Goal: Task Accomplishment & Management: Use online tool/utility

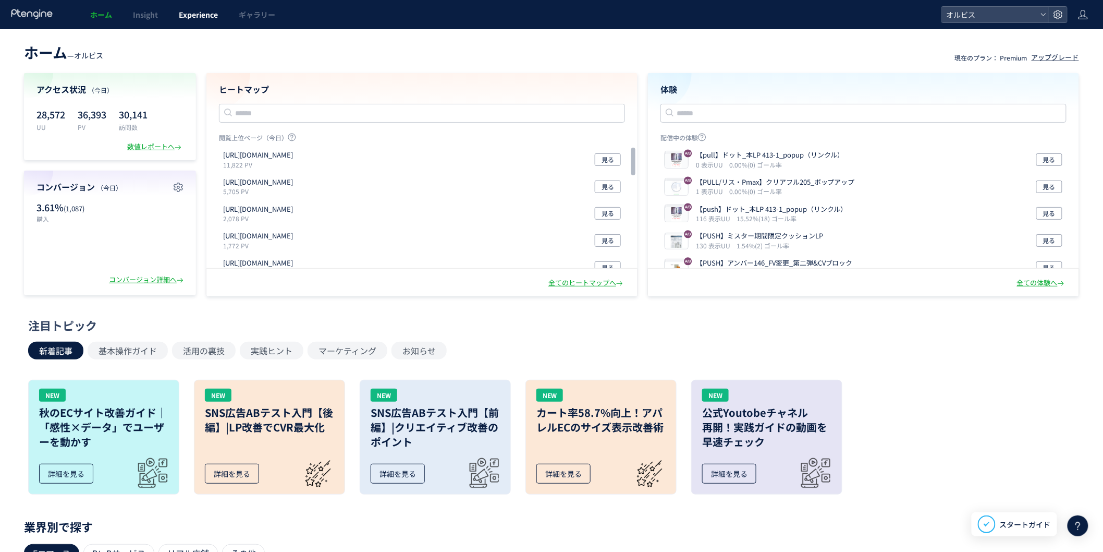
click at [207, 9] on span "Experience" at bounding box center [198, 14] width 39 height 10
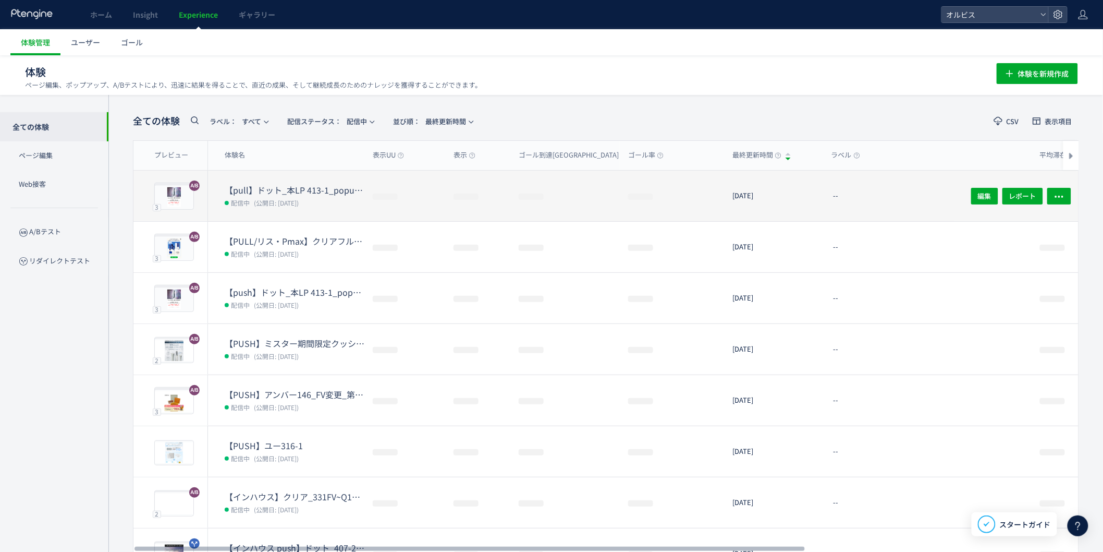
click at [327, 196] on dd "配信中 (公開日: [DATE])" at bounding box center [295, 203] width 140 height 14
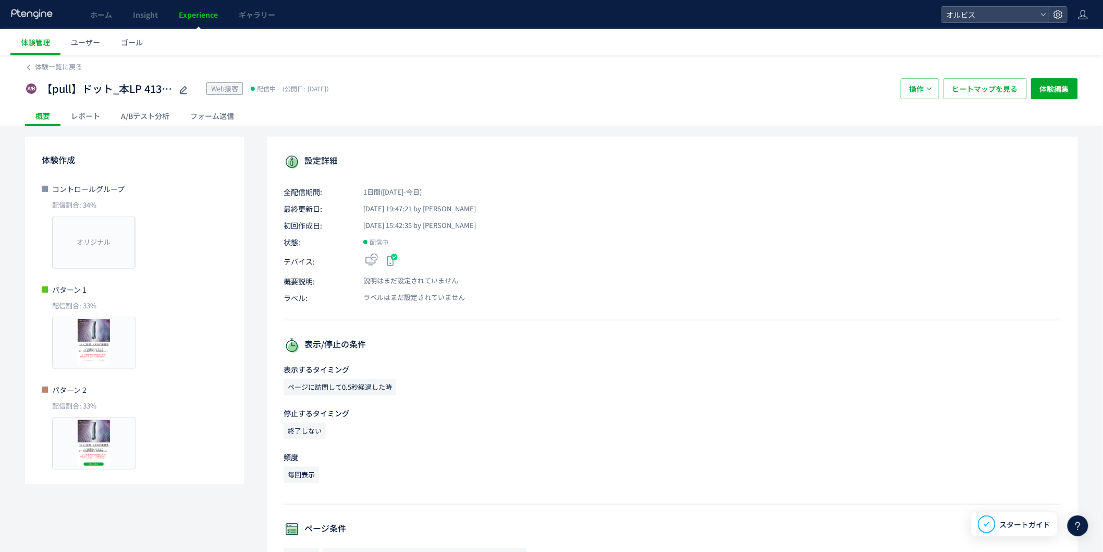
scroll to position [294, 0]
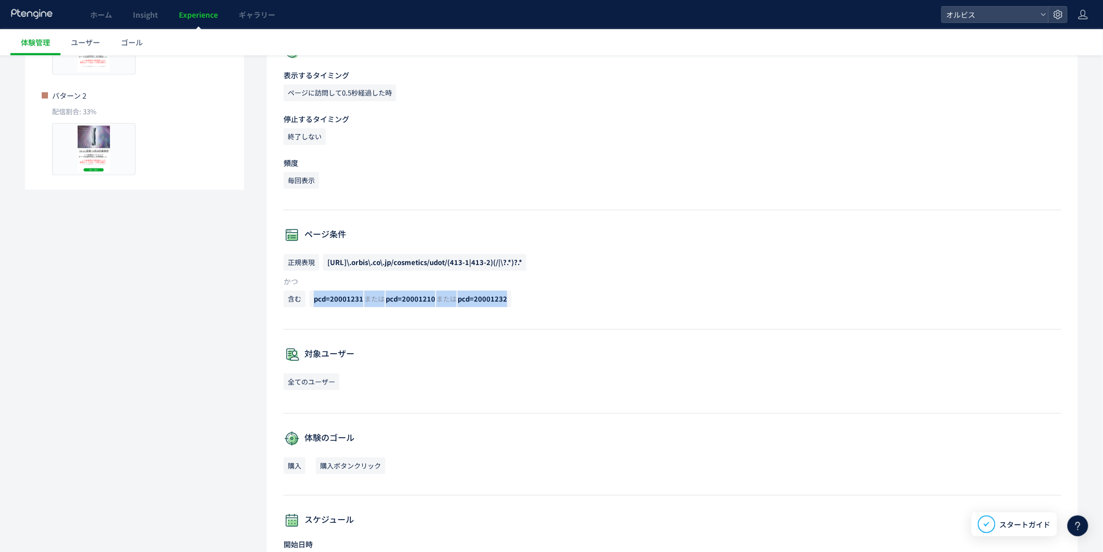
drag, startPoint x: 310, startPoint y: 300, endPoint x: 515, endPoint y: 306, distance: 205.0
click at [515, 306] on p "含む pcd=20001231 または pcd=20001210 または pcd=20001232" at bounding box center [673, 301] width 778 height 22
copy span "pcd=20001231 または pcd=20001210 または pcd=20001232"
click at [284, 335] on div "設定詳細 全配信期間: 1日間([DATE]-今日) 最終更新日: [DATE] 19:47:21 by オルビス 初回作成日: [DATE] 15:42:3…" at bounding box center [672, 283] width 811 height 880
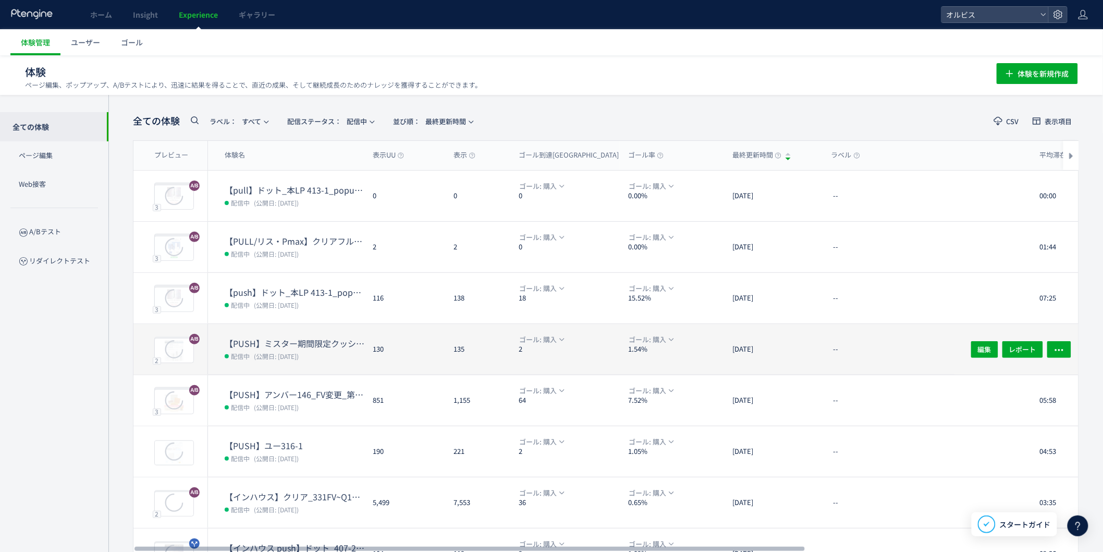
scroll to position [167, 0]
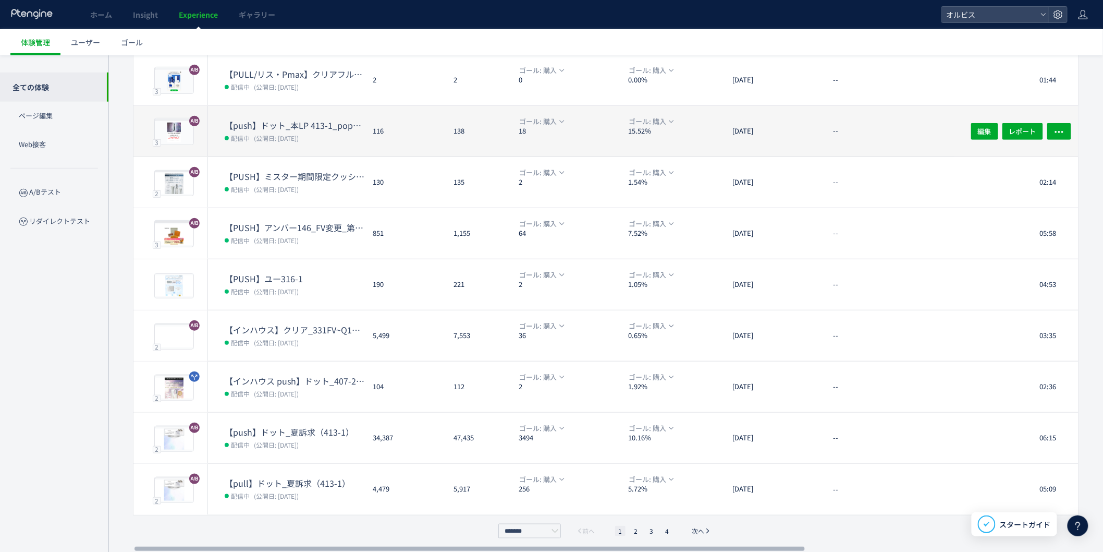
click at [263, 134] on span "(公開日: [DATE])" at bounding box center [276, 138] width 45 height 9
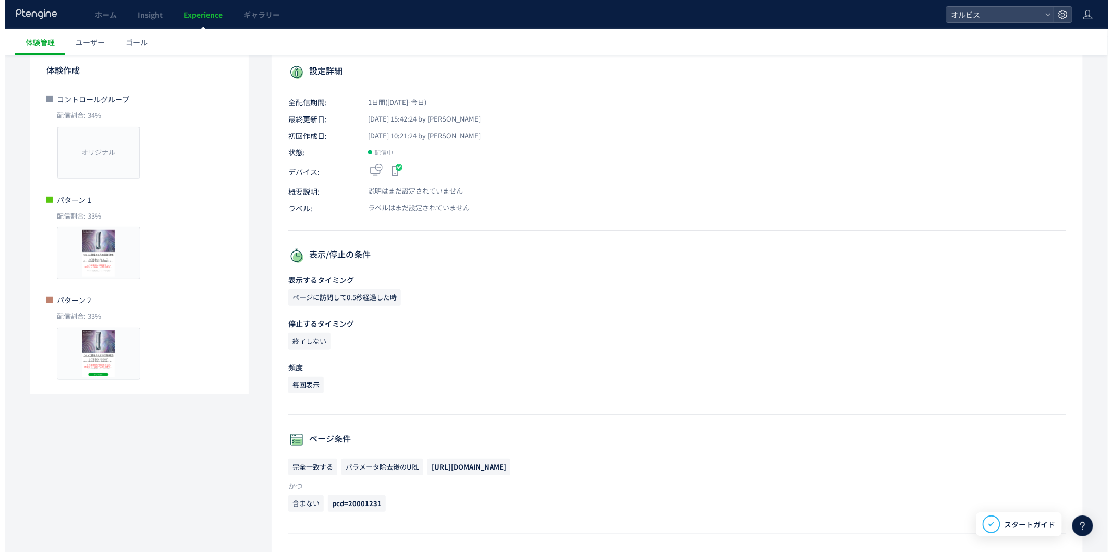
scroll to position [11, 0]
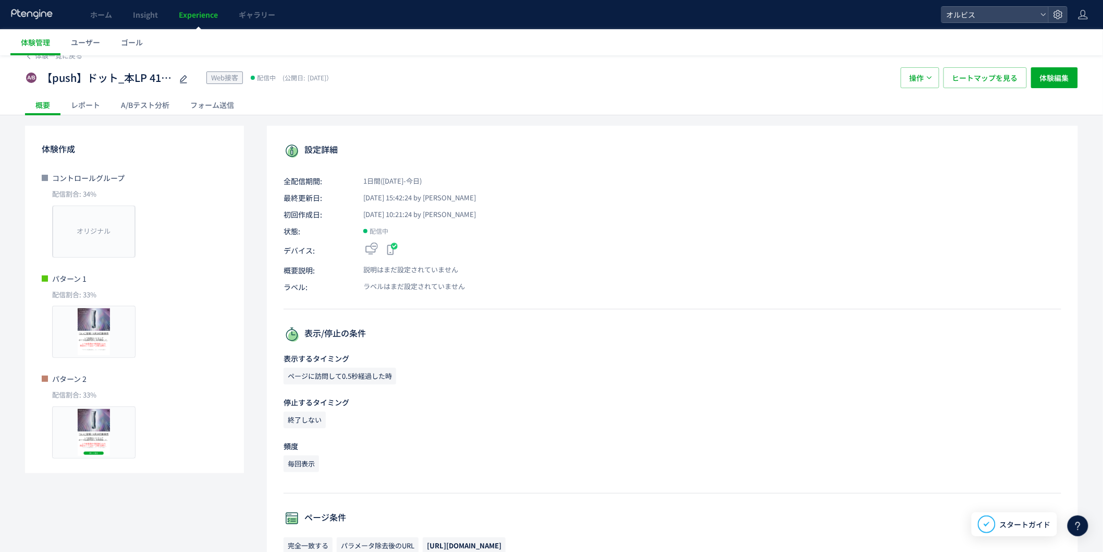
click at [1056, 62] on div "【push】ドット_本LP 413-1_popup（リンクル） Web接客 配信中 (公開日: [DATE]） 操作 ヒートマップを見る 体験編集" at bounding box center [551, 77] width 1053 height 33
click at [1048, 79] on span "体験編集" at bounding box center [1054, 77] width 29 height 21
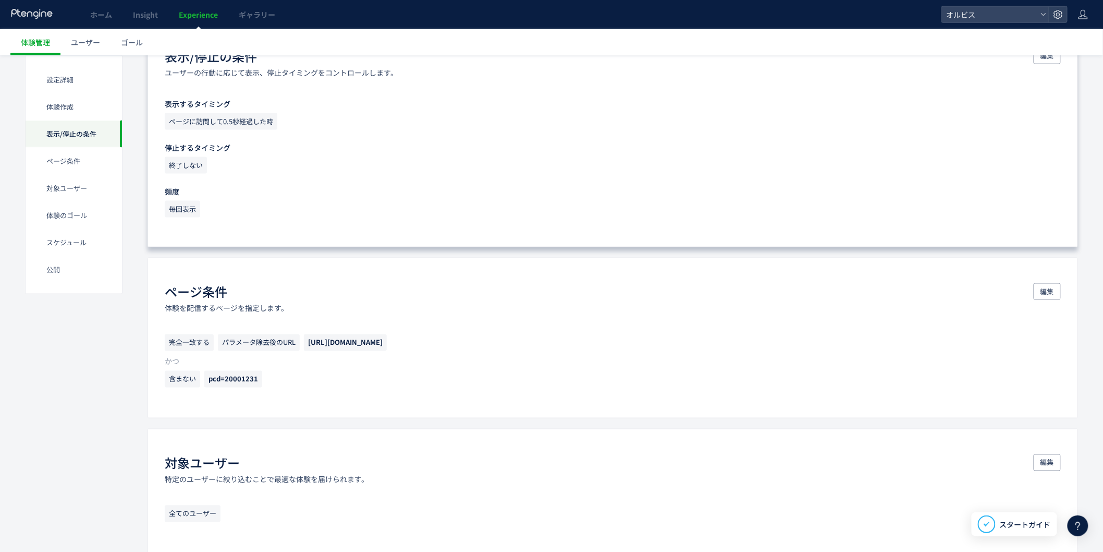
scroll to position [532, 0]
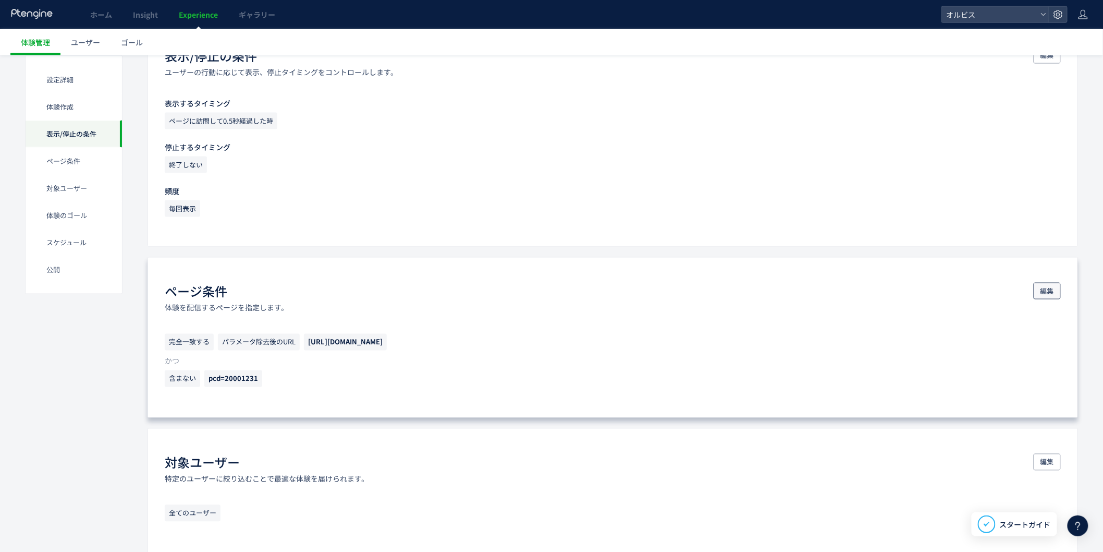
click at [1051, 292] on span "編集" at bounding box center [1048, 291] width 14 height 17
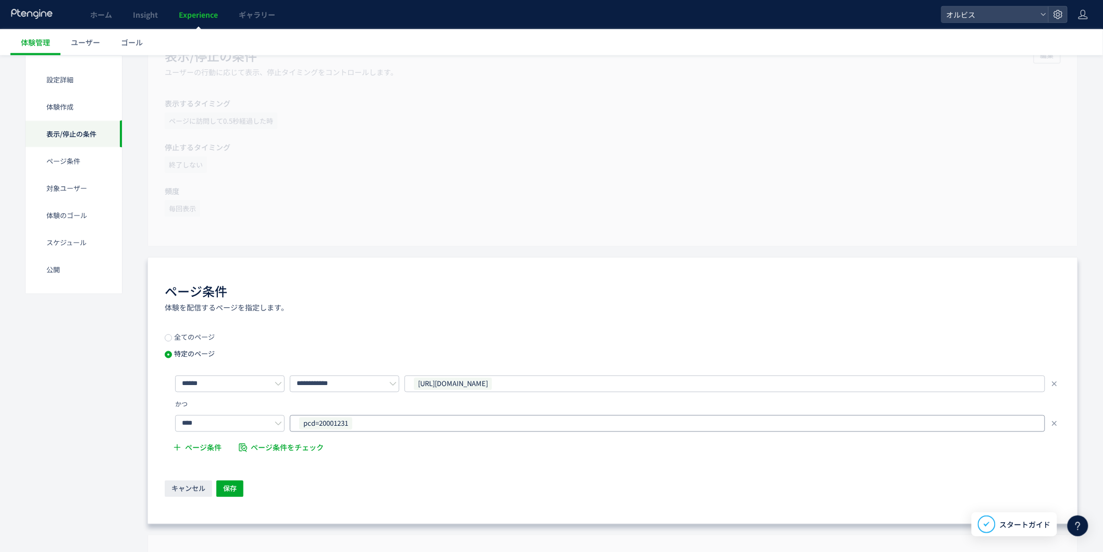
click at [359, 424] on div "pcd=20001231" at bounding box center [663, 424] width 731 height 16
click at [351, 423] on icon at bounding box center [353, 423] width 6 height 6
drag, startPoint x: 326, startPoint y: 431, endPoint x: 324, endPoint y: 423, distance: 7.8
click at [324, 423] on div "URLを1つずつ入力または複数貼り付け" at bounding box center [668, 423] width 742 height 17
click at [324, 423] on input "text" at bounding box center [669, 423] width 734 height 13
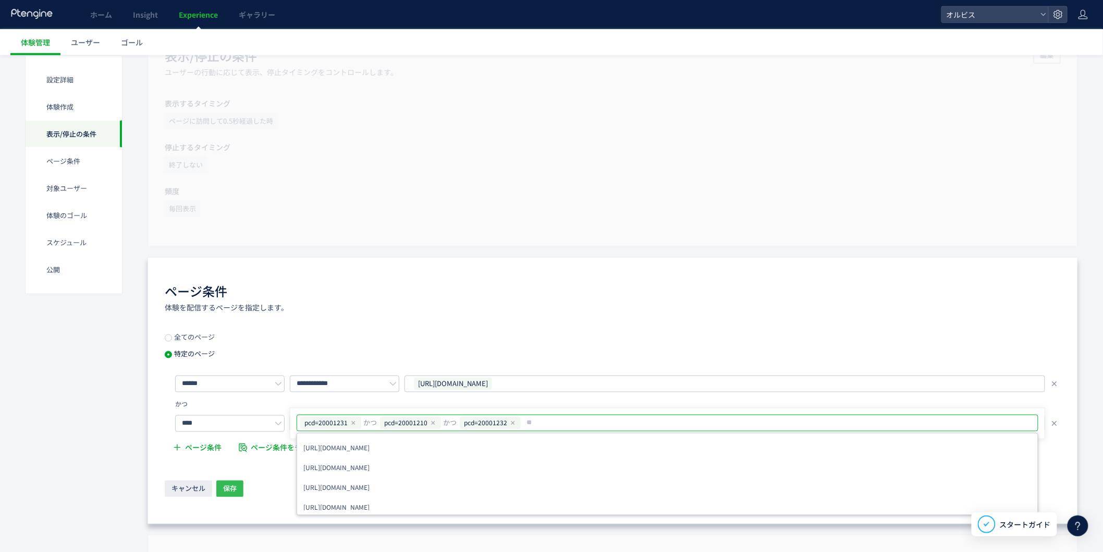
click at [229, 488] on span "保存" at bounding box center [230, 488] width 14 height 17
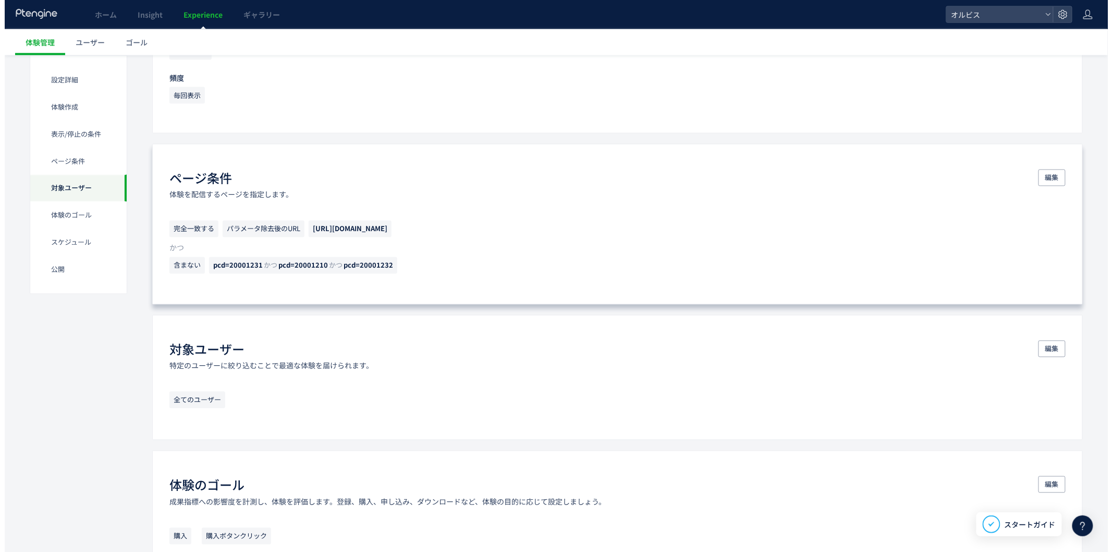
scroll to position [1170, 0]
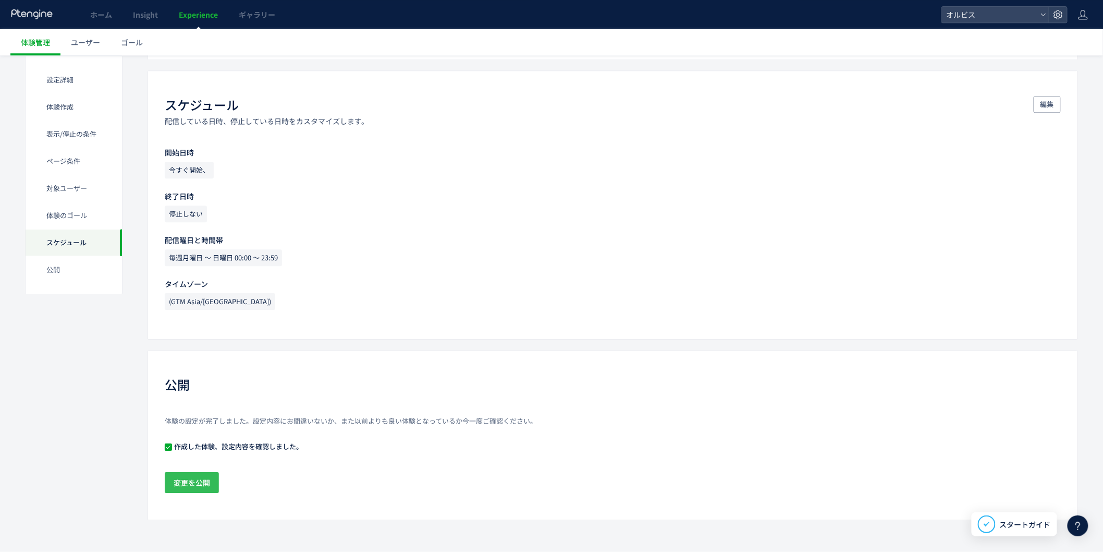
click at [202, 482] on span "変更を公開" at bounding box center [192, 482] width 37 height 21
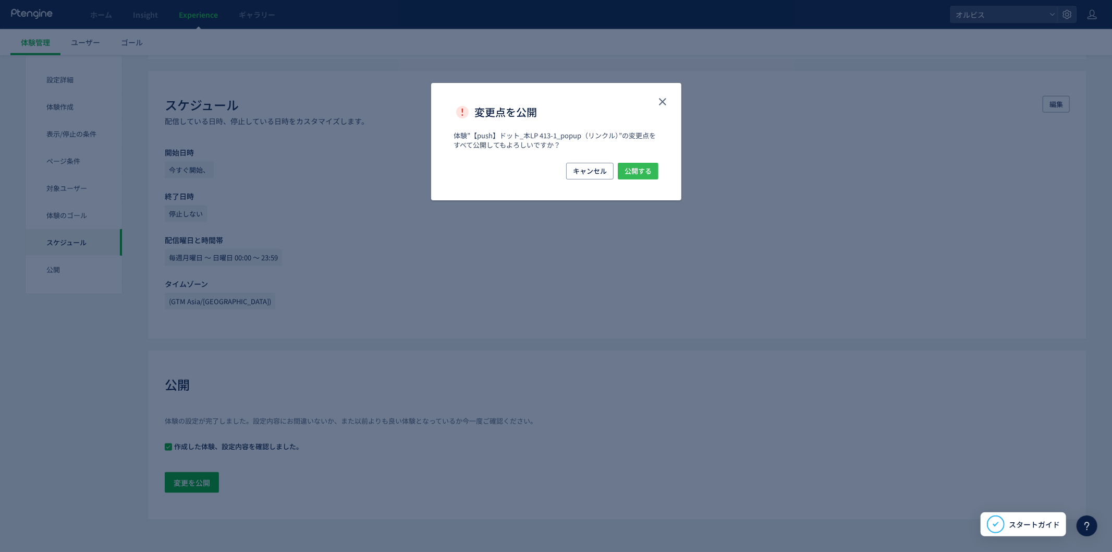
click at [635, 175] on span "公開する" at bounding box center [638, 171] width 27 height 17
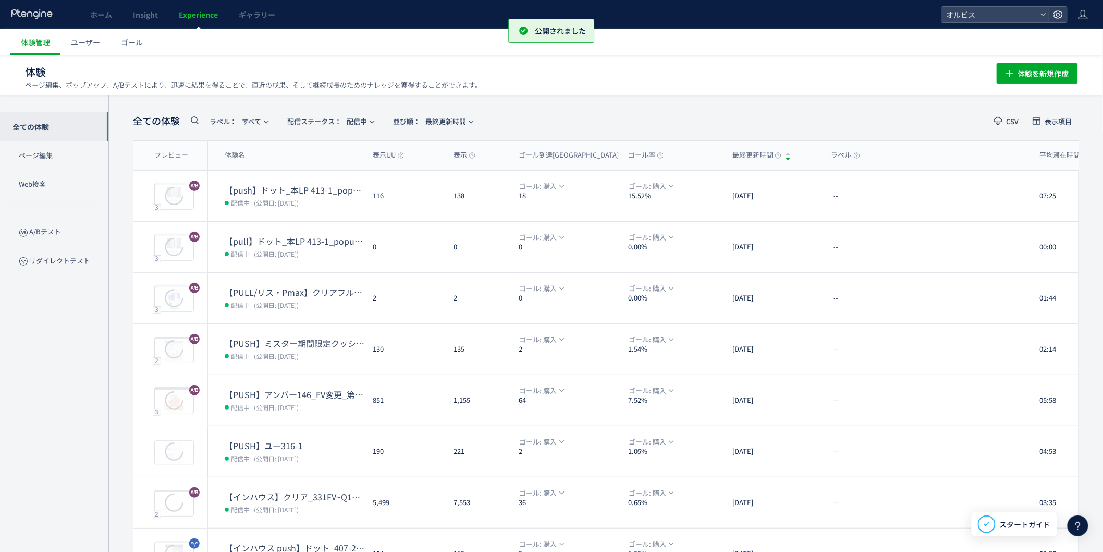
scroll to position [39, 0]
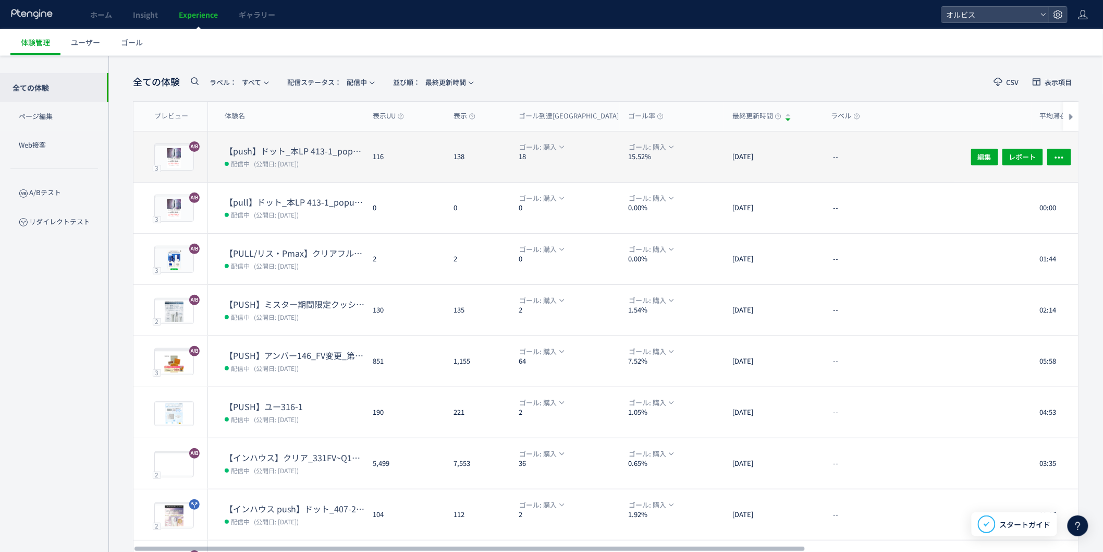
click at [288, 159] on span "(公開日: [DATE])" at bounding box center [276, 163] width 45 height 9
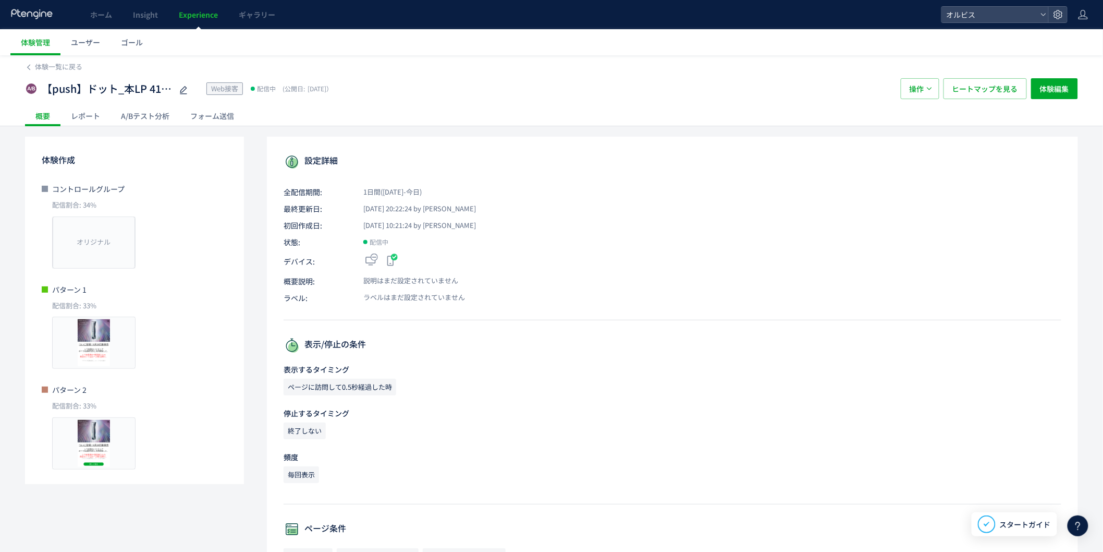
click at [196, 25] on link "Experience" at bounding box center [198, 14] width 60 height 29
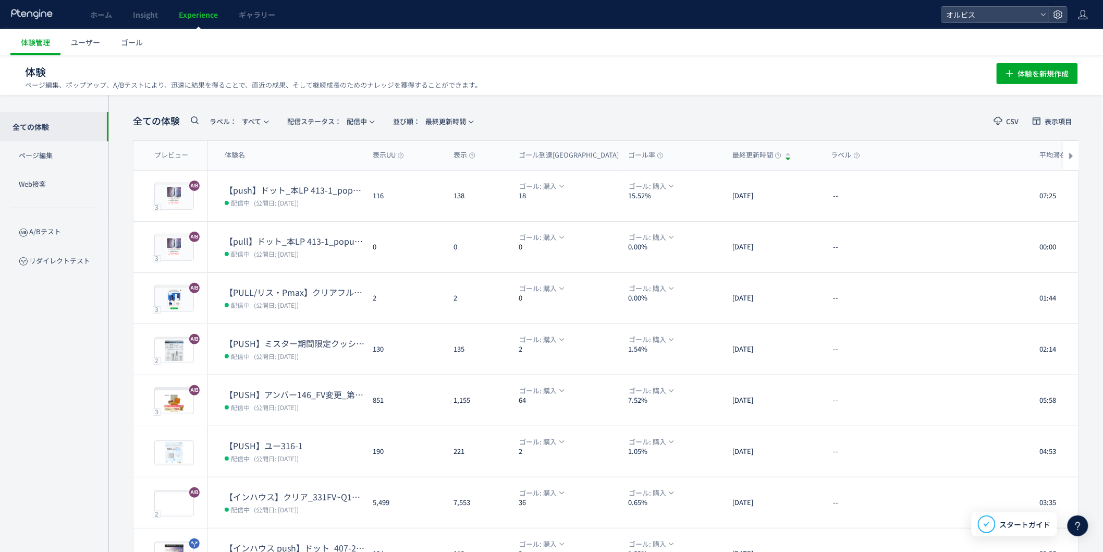
click at [340, 199] on dd "配信中 (公開日: [DATE])" at bounding box center [295, 203] width 140 height 14
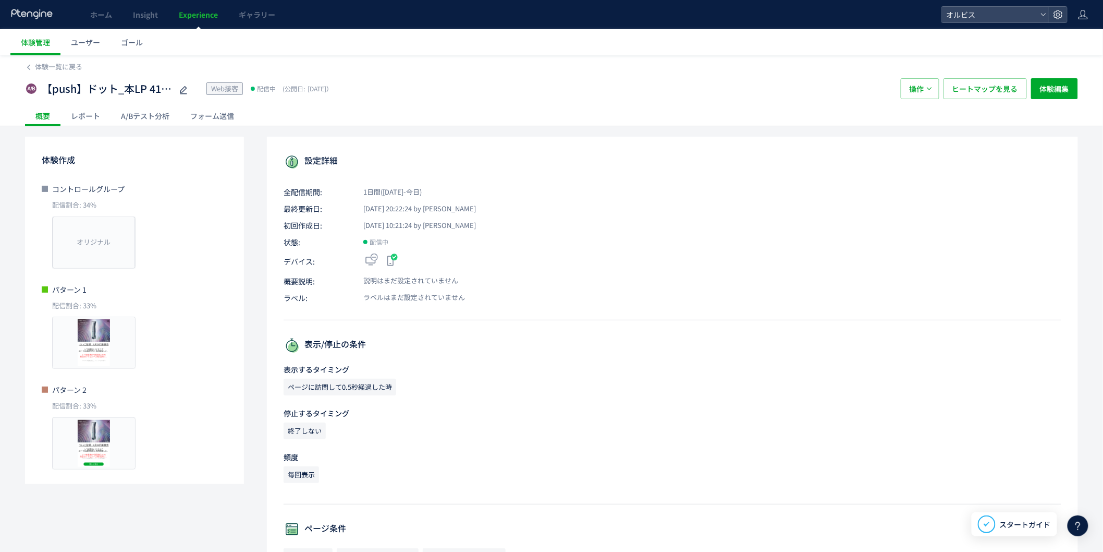
click at [144, 129] on div "体験一覧に戻る 【push】ドット_本LP 413-1_popup（リンクル） Web接客 配信中 (公開日: [DATE]） 操作 ヒートマップを見る 体験…" at bounding box center [551, 536] width 1103 height 962
click at [138, 118] on div "A/Bテスト分析" at bounding box center [145, 115] width 69 height 21
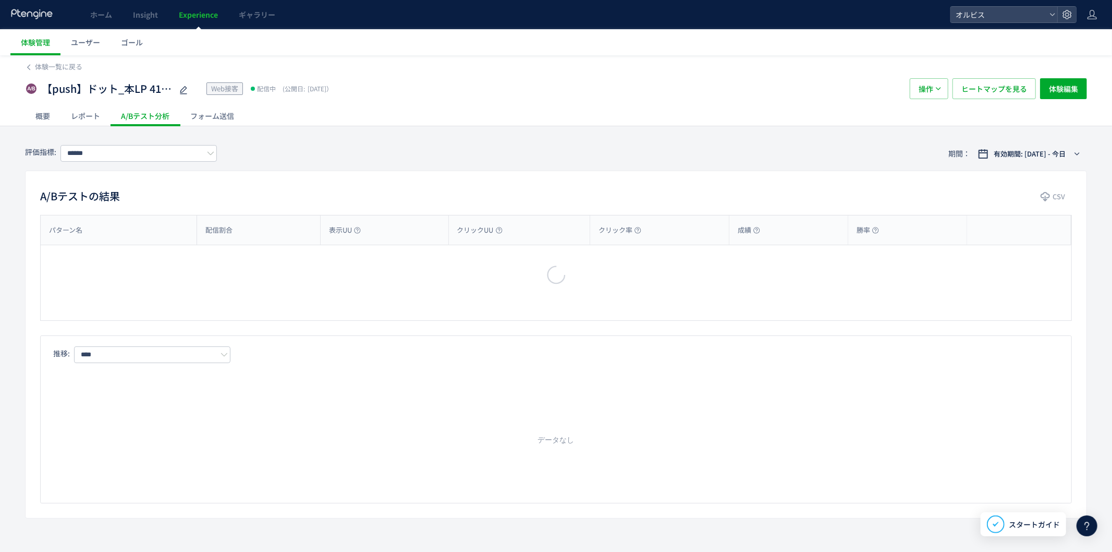
type input "**"
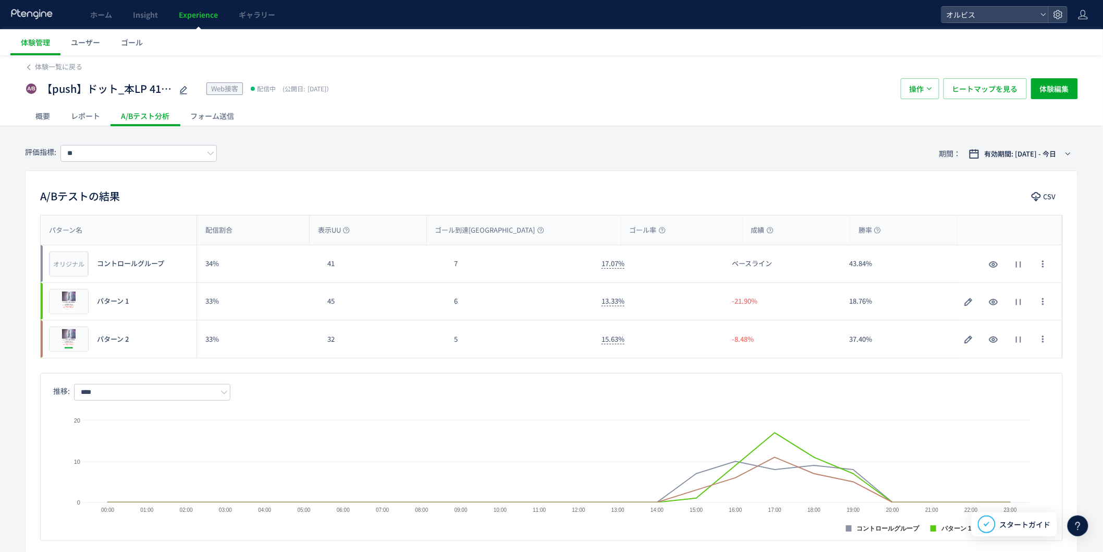
click at [210, 27] on link "Experience" at bounding box center [198, 14] width 60 height 29
